Goal: Information Seeking & Learning: Learn about a topic

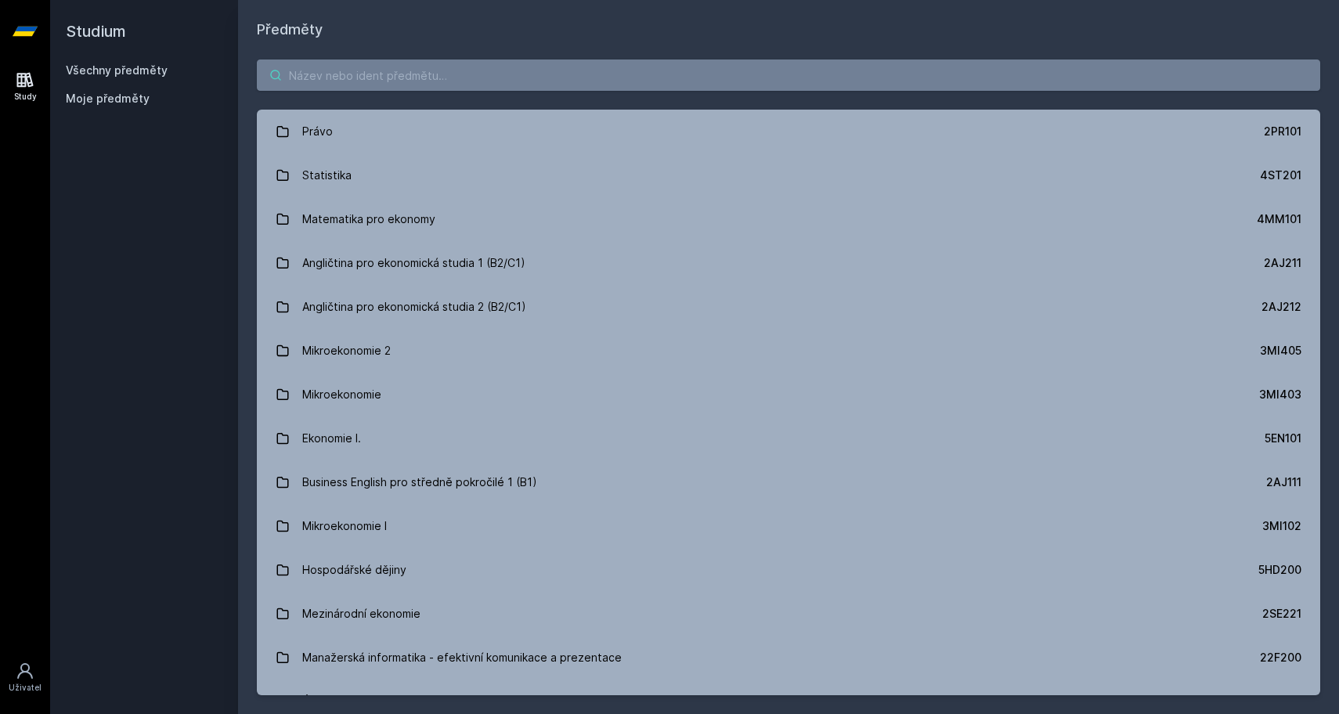
click at [410, 85] on input "search" at bounding box center [789, 75] width 1064 height 31
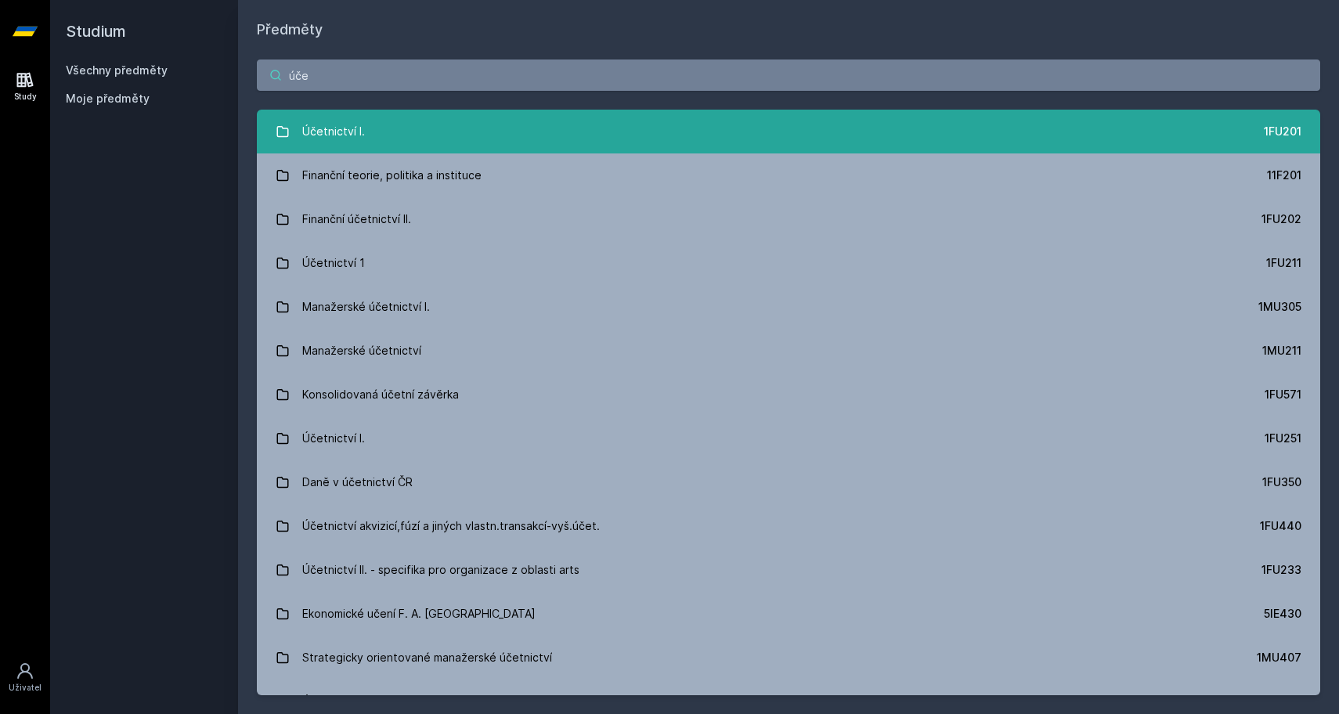
type input "úče"
click at [376, 136] on link "Účetnictví I. 1FU201" at bounding box center [789, 132] width 1064 height 44
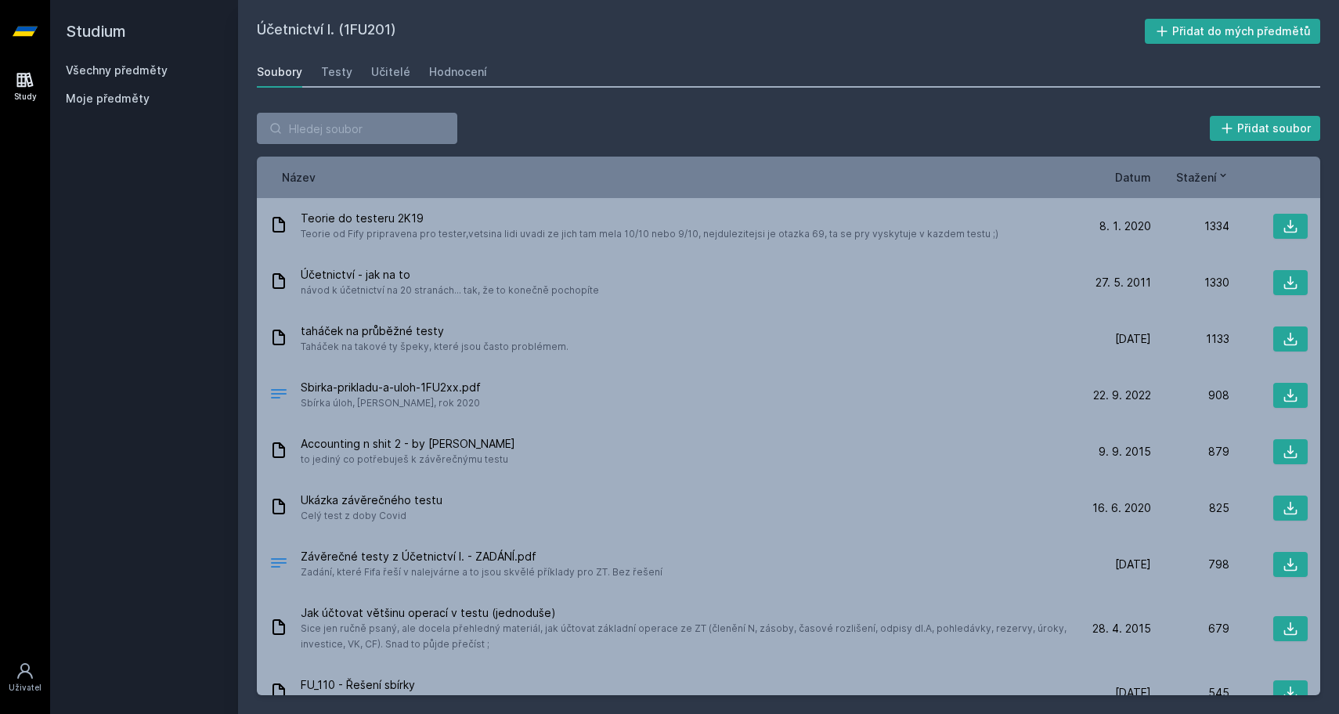
click at [480, 45] on div "Účetnictví I. (1FU201) Přidat do mých předmětů [GEOGRAPHIC_DATA] Testy Učitelé …" at bounding box center [789, 357] width 1064 height 677
click at [457, 74] on div "Hodnocení" at bounding box center [458, 72] width 58 height 16
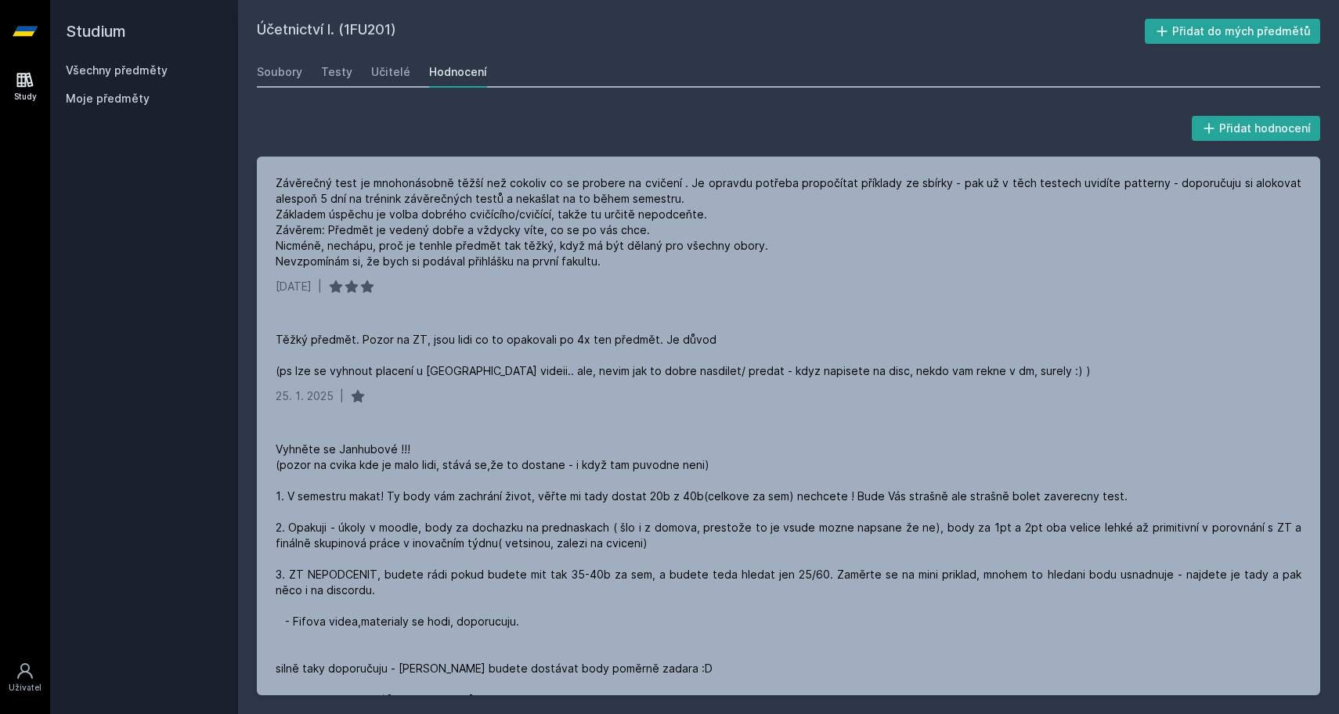
click at [146, 70] on link "Všechny předměty" at bounding box center [117, 69] width 102 height 13
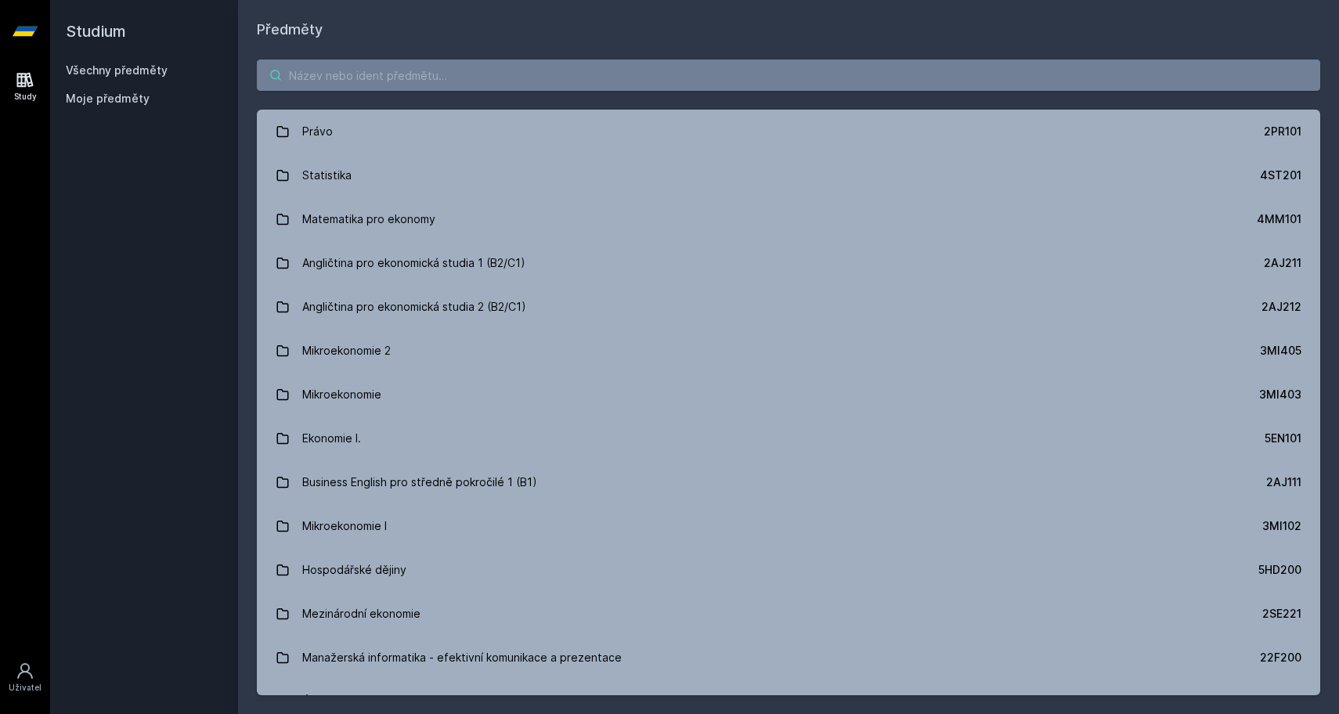
click at [370, 69] on input "search" at bounding box center [789, 75] width 1064 height 31
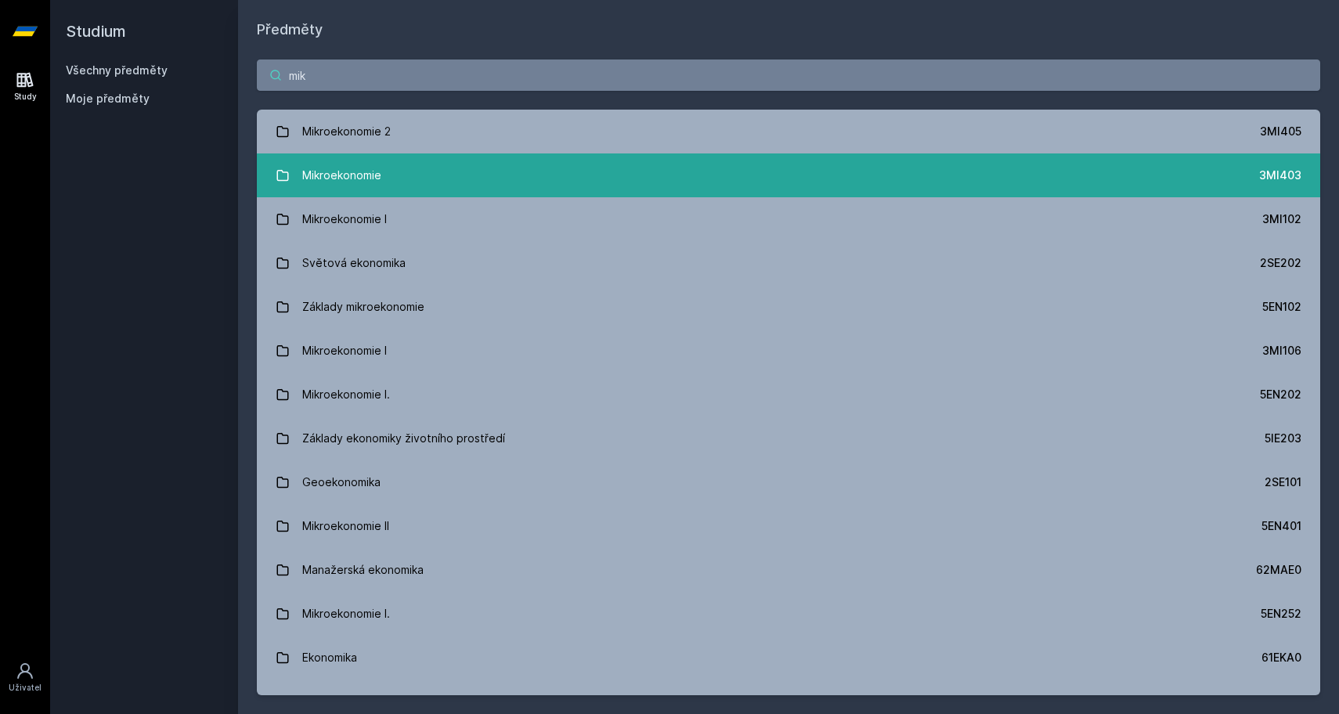
type input "mik"
click at [340, 177] on div "Mikroekonomie" at bounding box center [341, 175] width 79 height 31
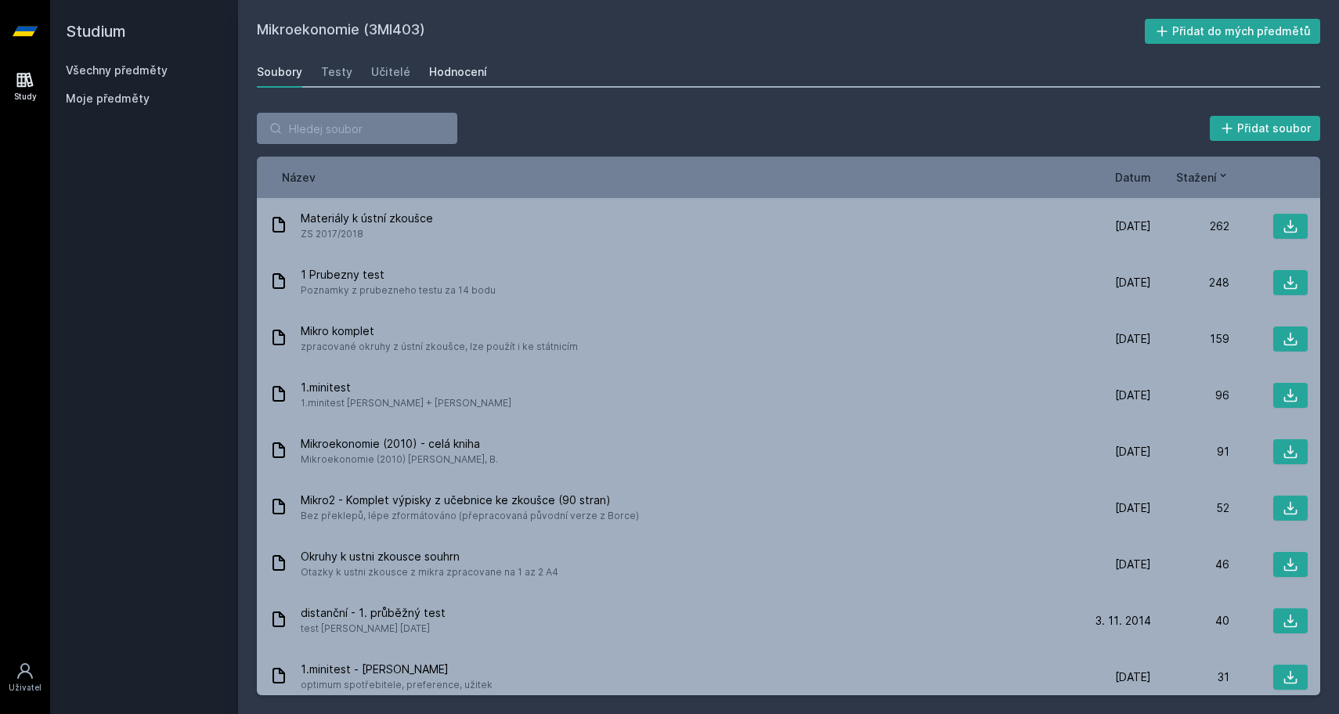
click at [446, 73] on div "Hodnocení" at bounding box center [458, 72] width 58 height 16
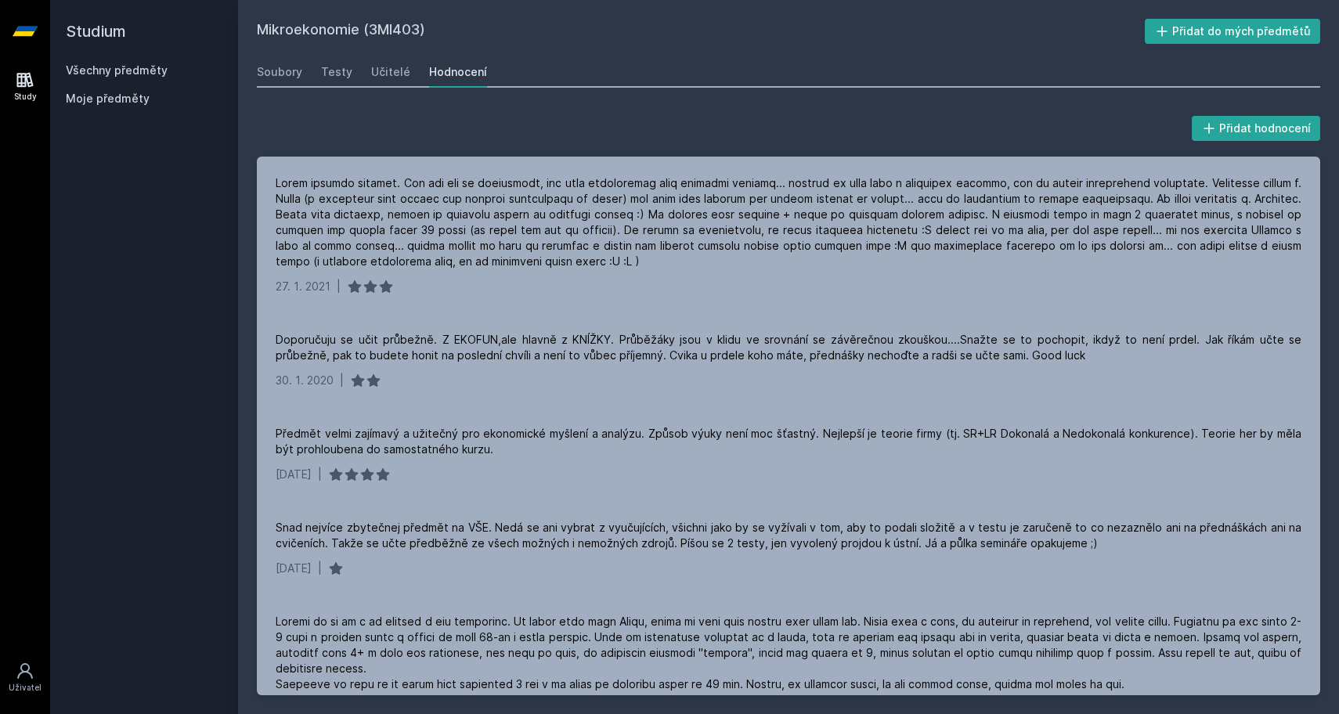
click at [148, 64] on link "Všechny předměty" at bounding box center [117, 69] width 102 height 13
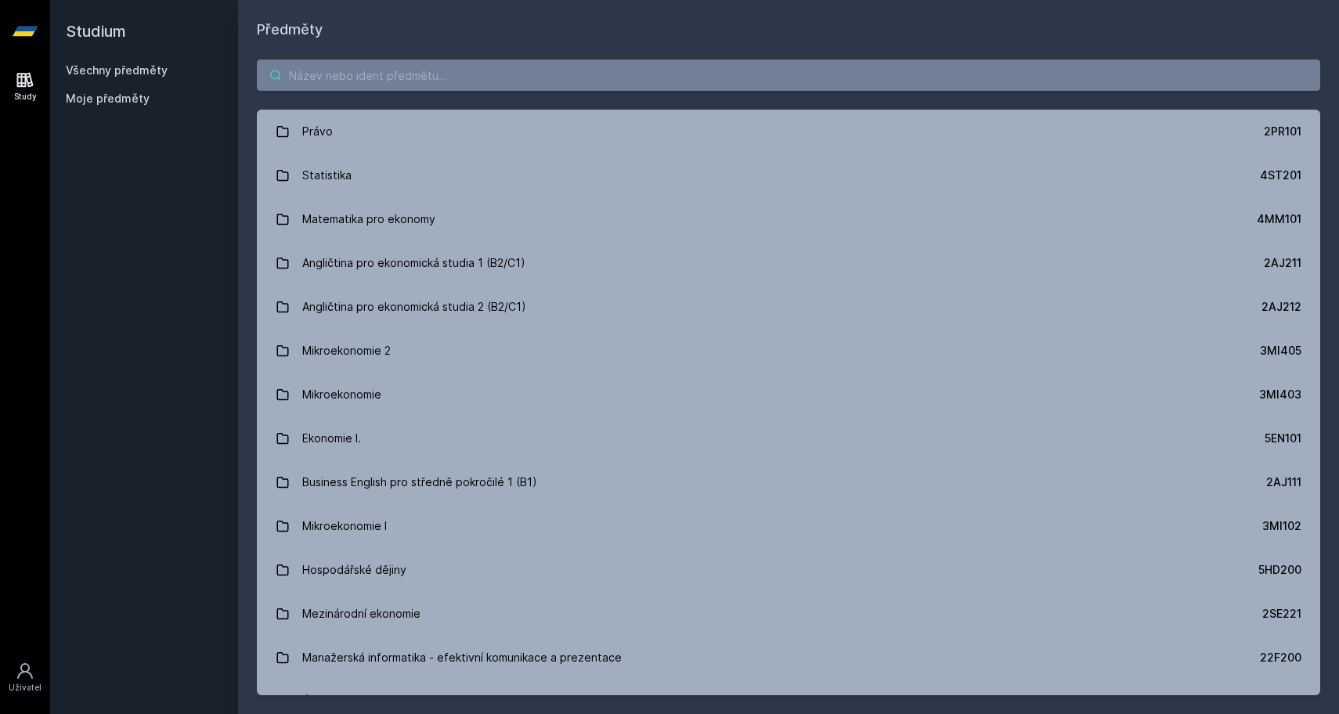
click at [399, 85] on input "search" at bounding box center [789, 75] width 1064 height 31
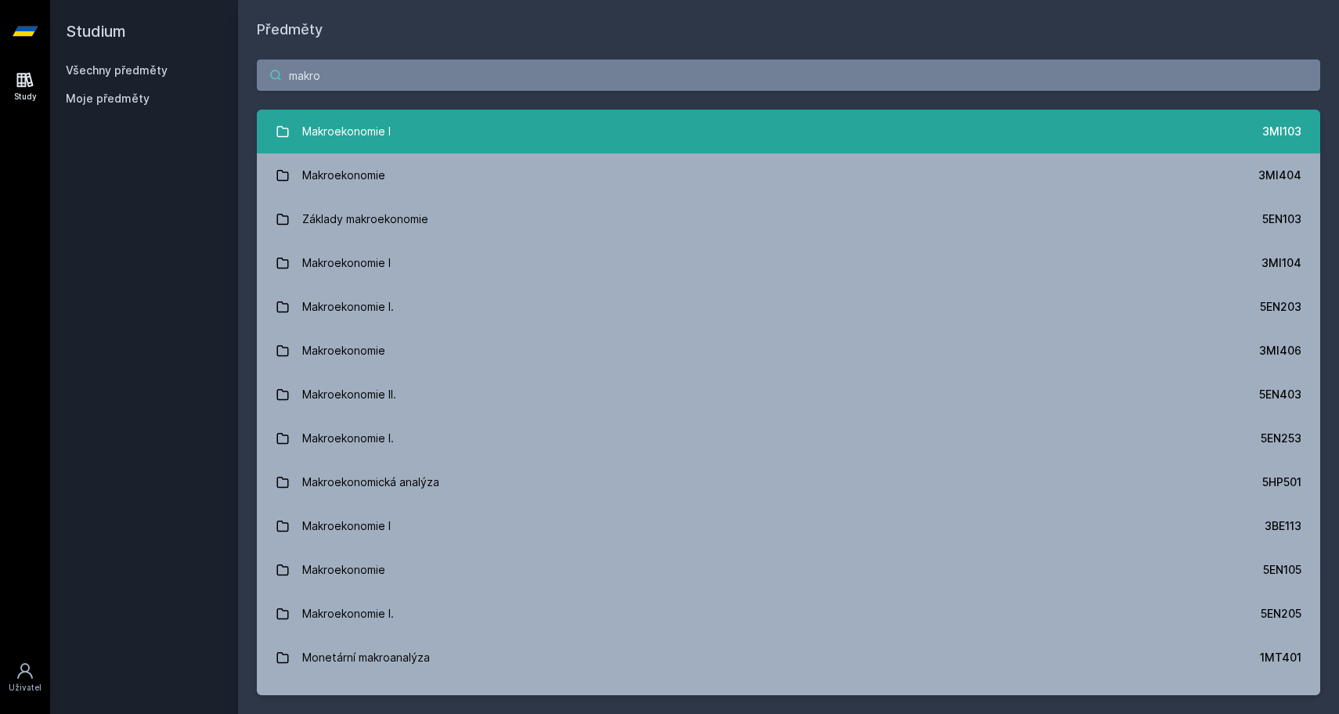
type input "makro"
click at [408, 135] on link "Makroekonomie I 3MI103" at bounding box center [789, 132] width 1064 height 44
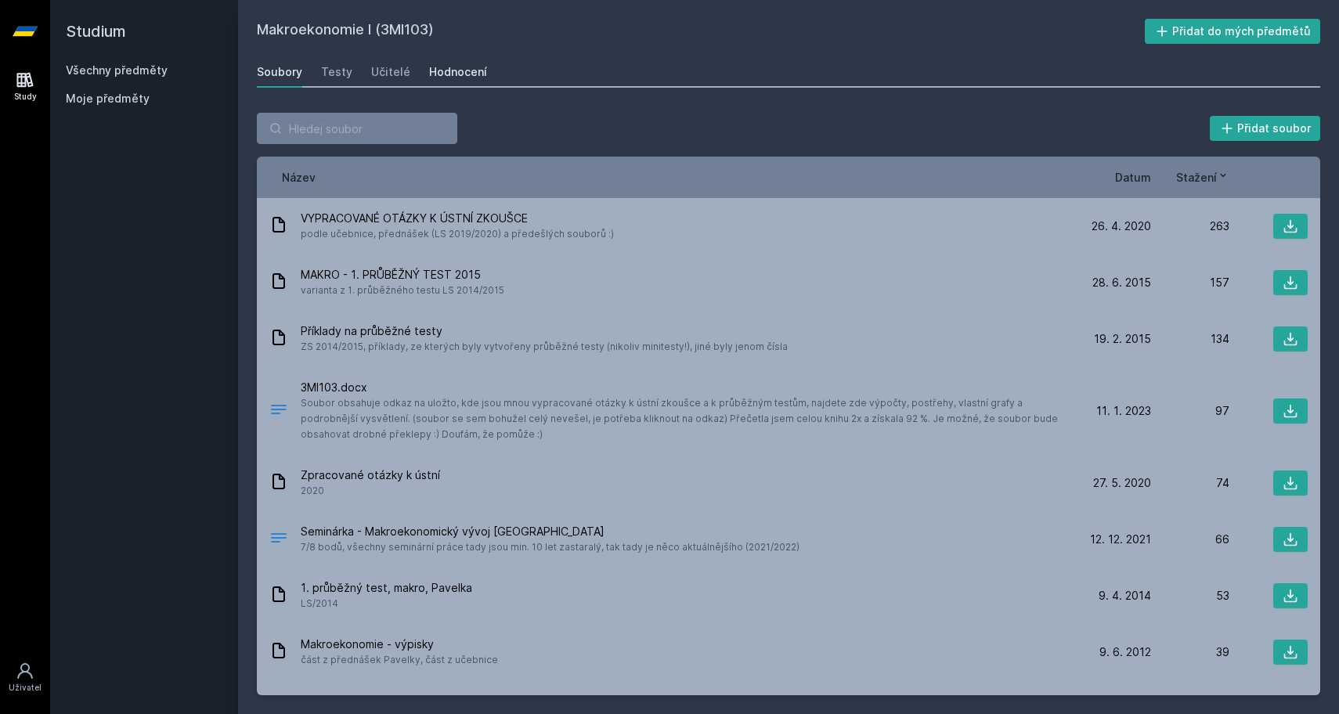
click at [451, 77] on div "Hodnocení" at bounding box center [458, 72] width 58 height 16
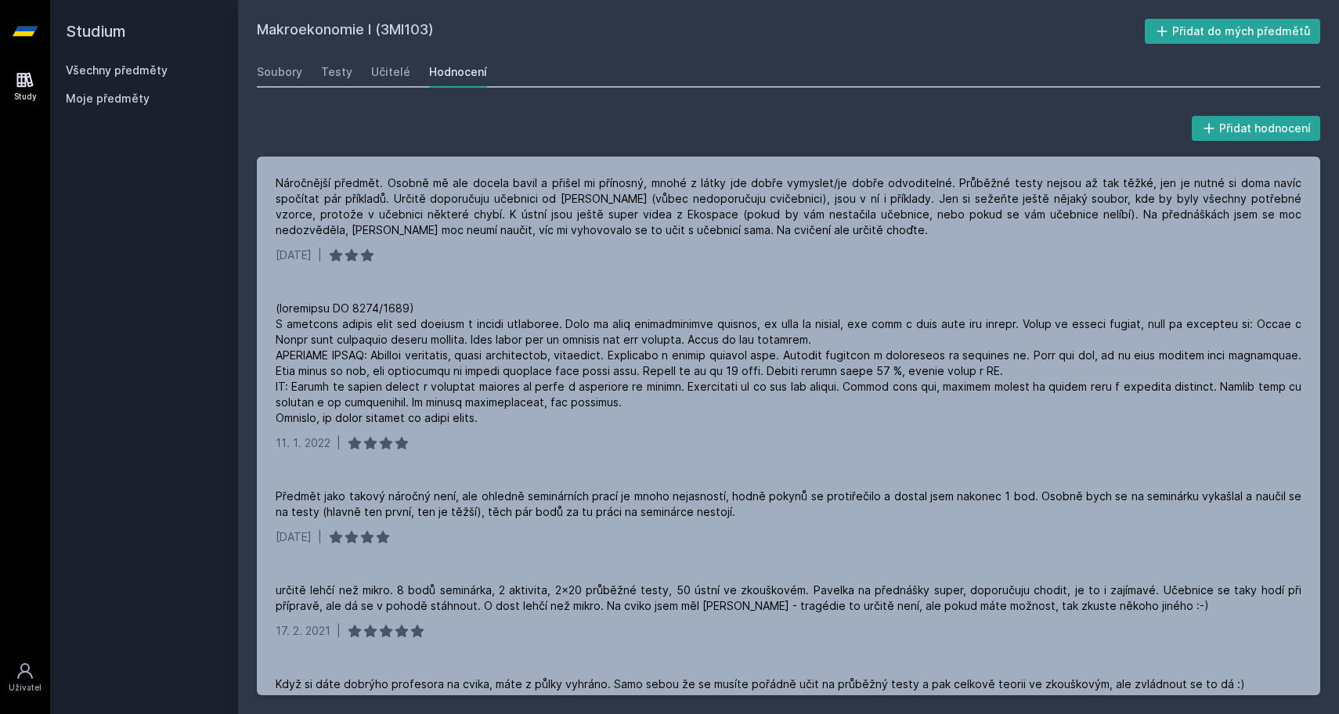
click at [96, 71] on link "Všechny předměty" at bounding box center [117, 69] width 102 height 13
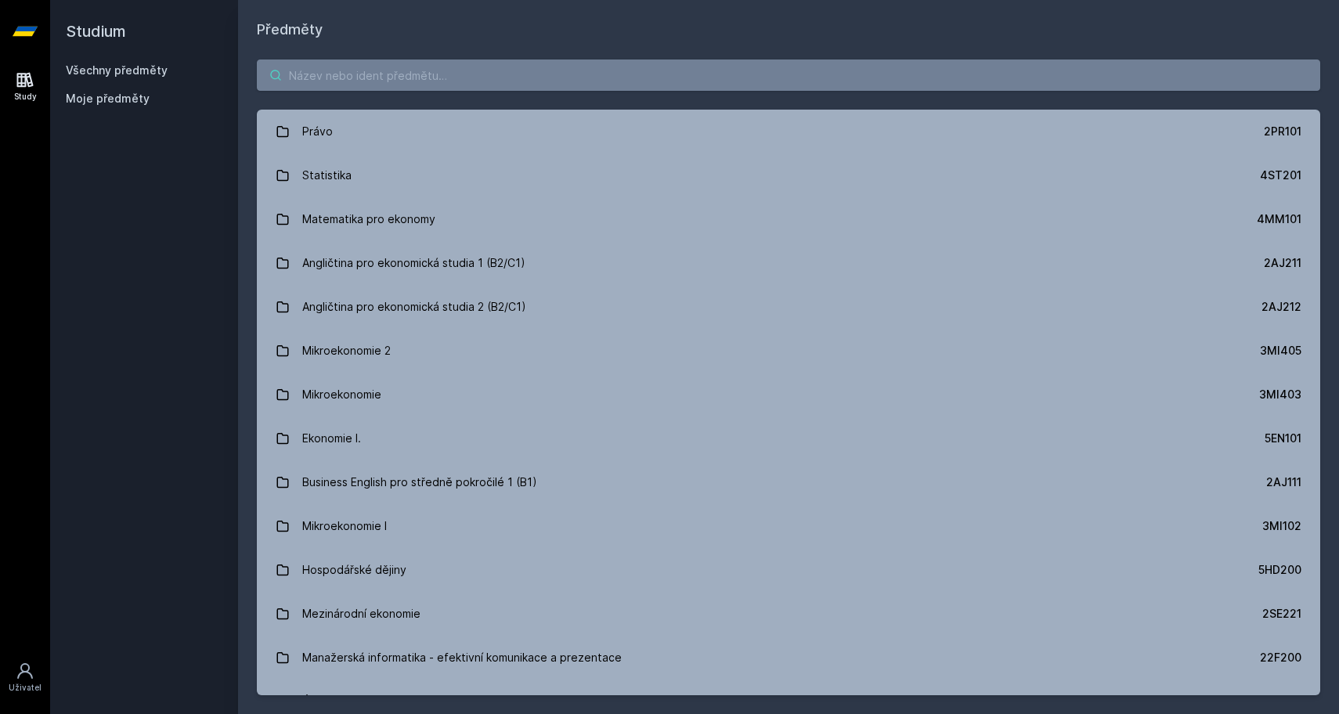
click at [375, 88] on input "search" at bounding box center [789, 75] width 1064 height 31
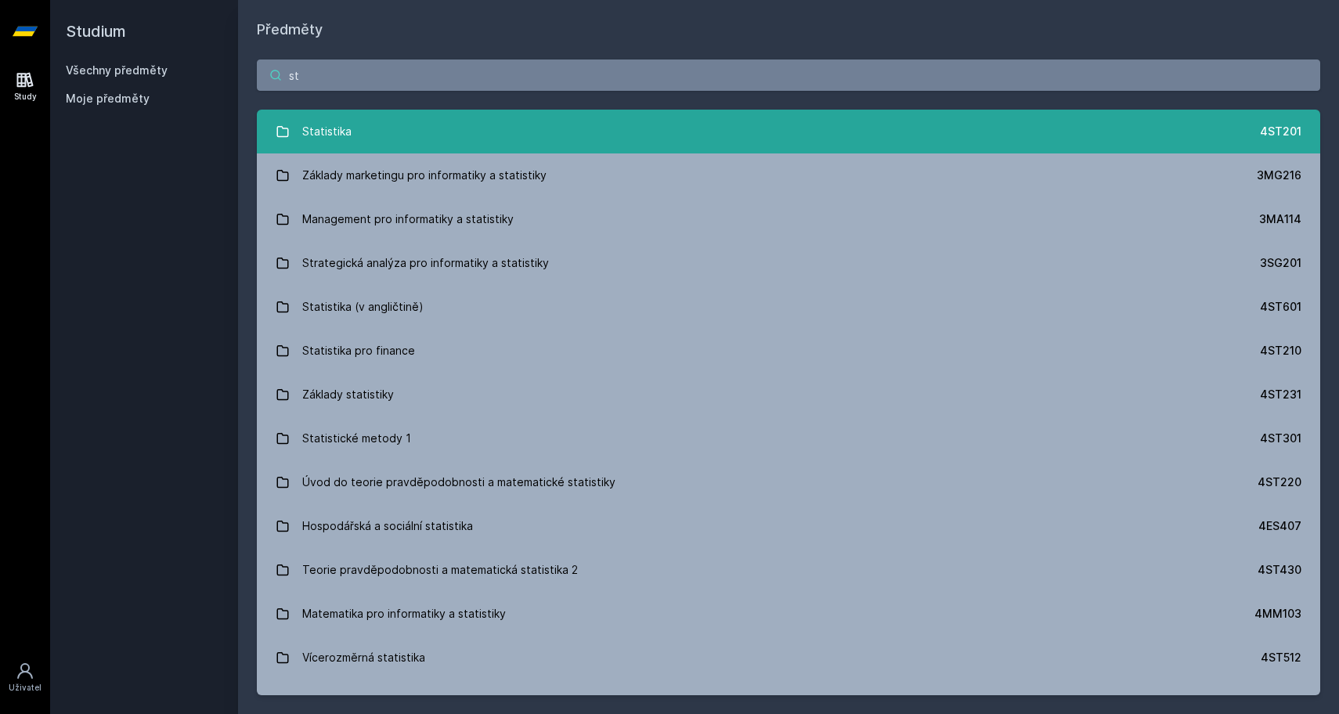
type input "s"
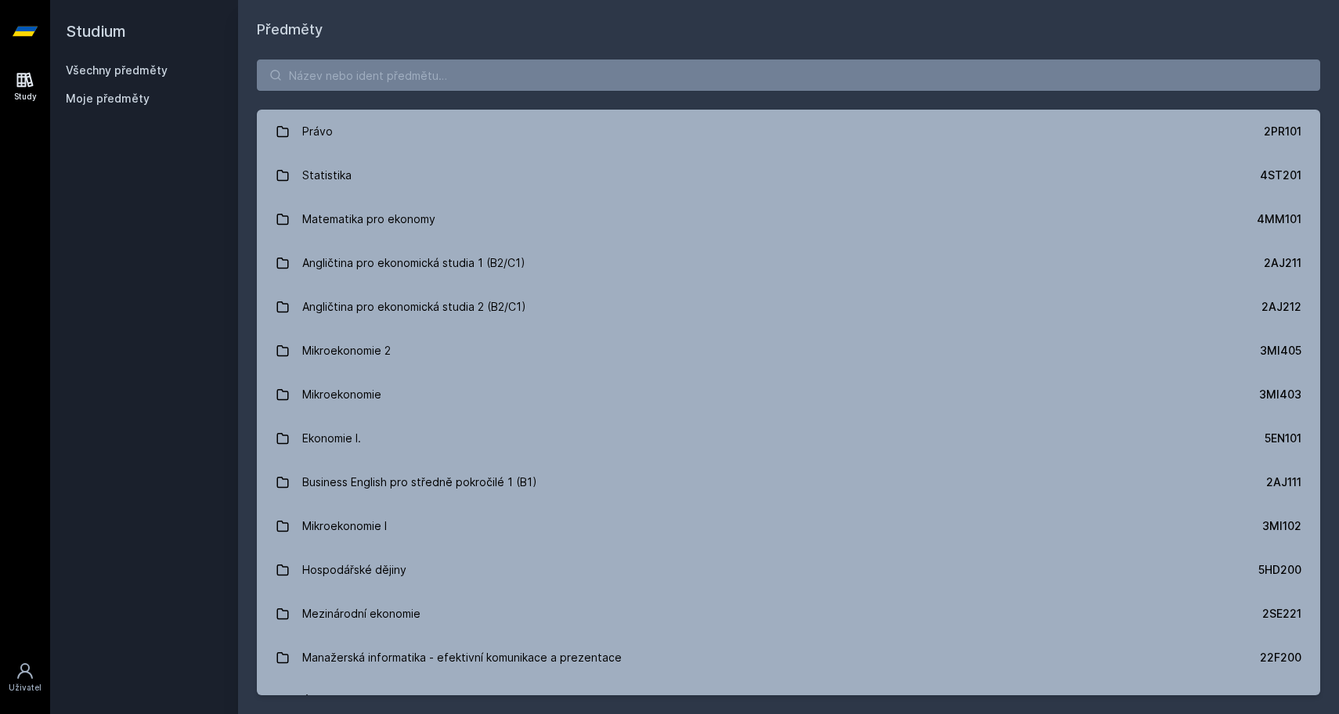
click at [796, 9] on div "Předměty Právo 2PR101 Statistika 4ST201 Matematika pro ekonomy 4MM101 Angličtin…" at bounding box center [788, 357] width 1101 height 714
